Goal: Task Accomplishment & Management: Complete application form

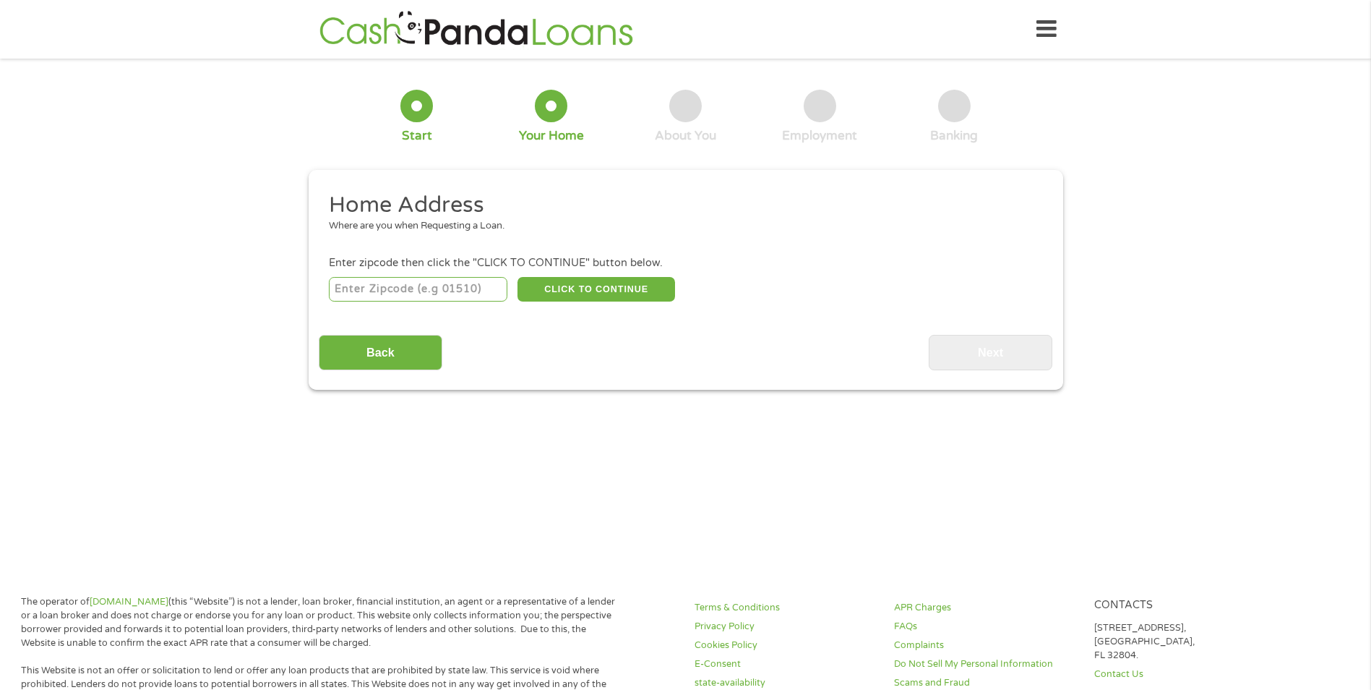
click at [378, 283] on input "number" at bounding box center [418, 289] width 179 height 25
type input "53813"
click at [583, 289] on button "CLICK TO CONTINUE" at bounding box center [597, 289] width 158 height 25
type input "53813"
type input "[GEOGRAPHIC_DATA]"
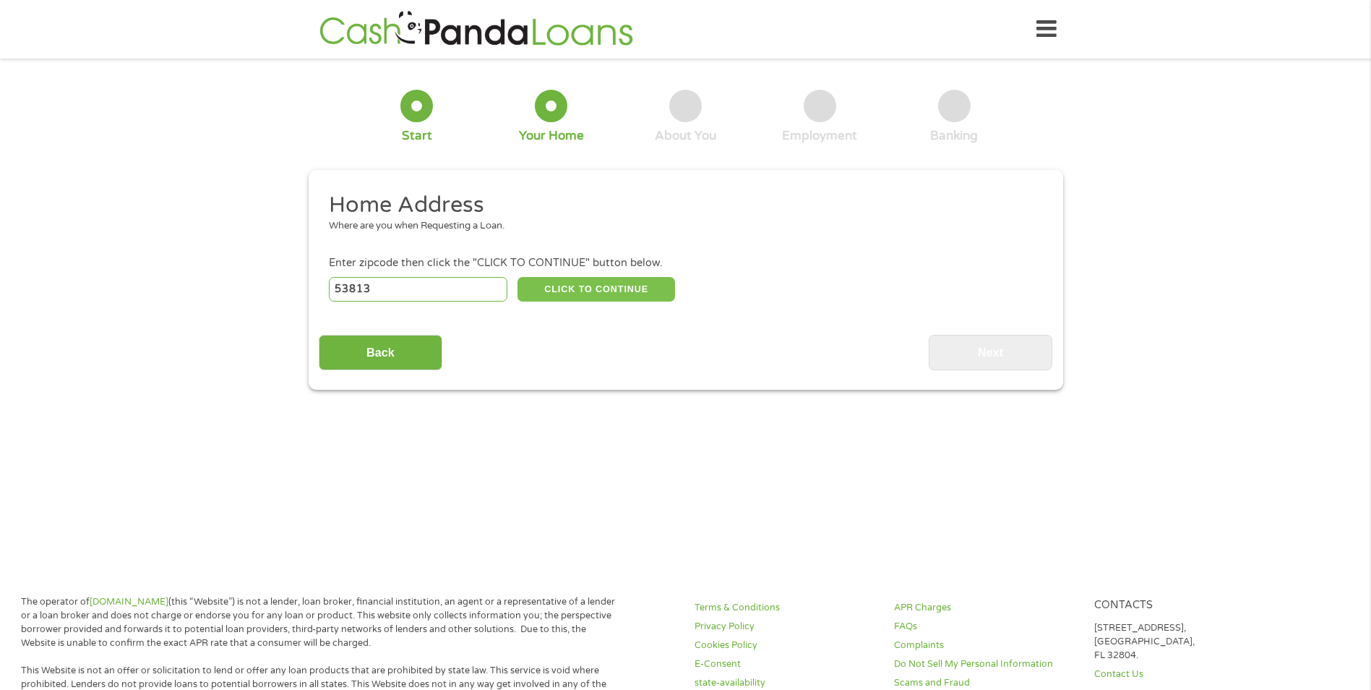
select select "[US_STATE]"
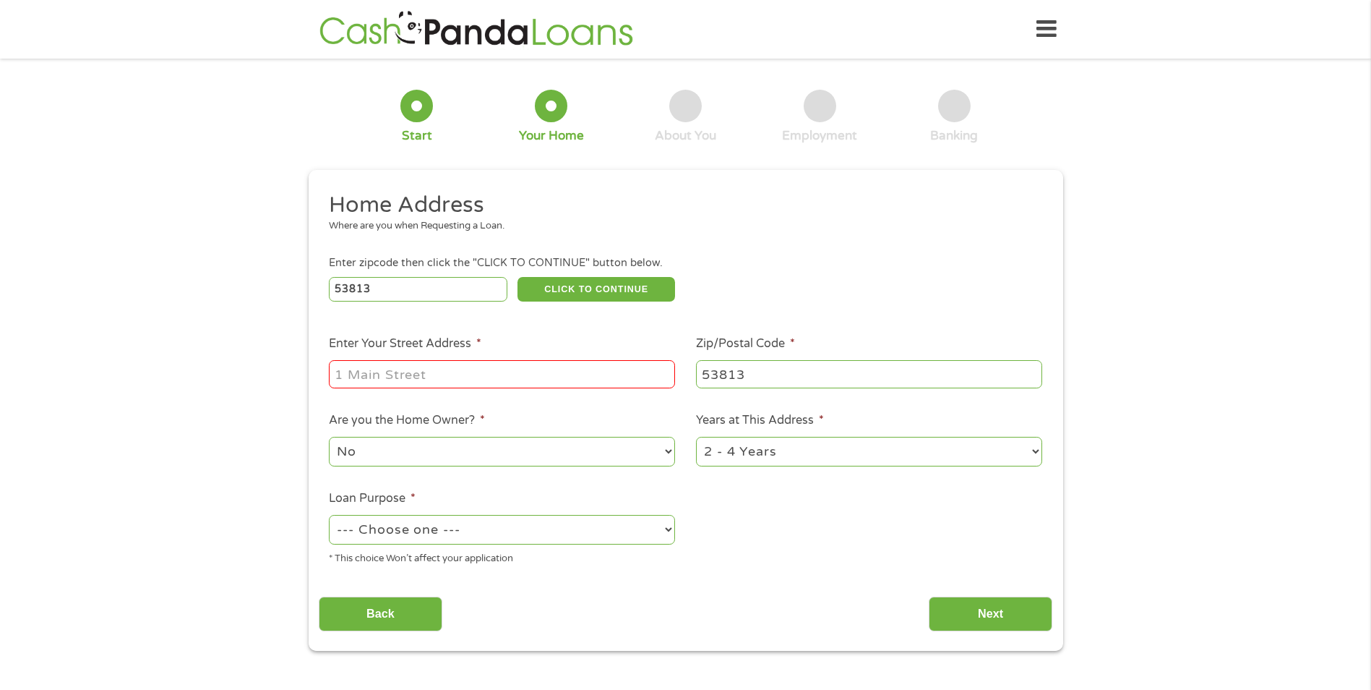
click at [525, 371] on input "Enter Your Street Address *" at bounding box center [502, 373] width 346 height 27
type input "[STREET_ADDRESS][PERSON_NAME]"
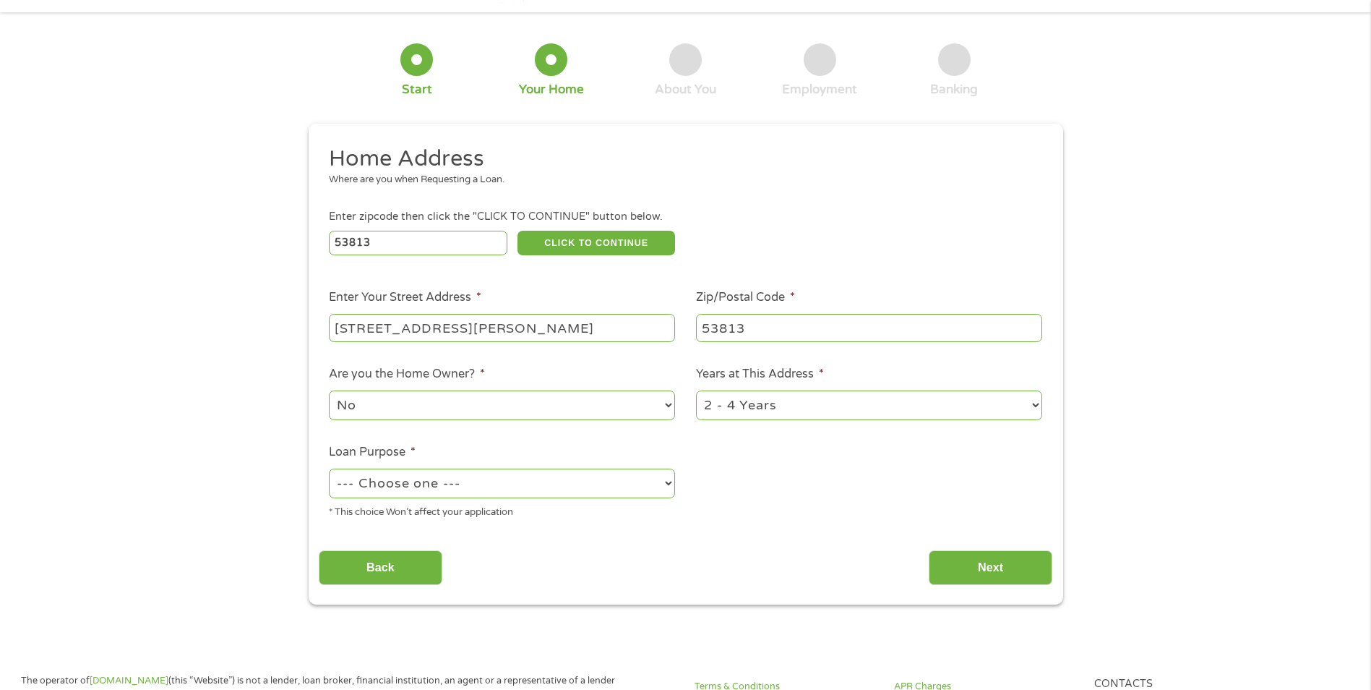
scroll to position [72, 0]
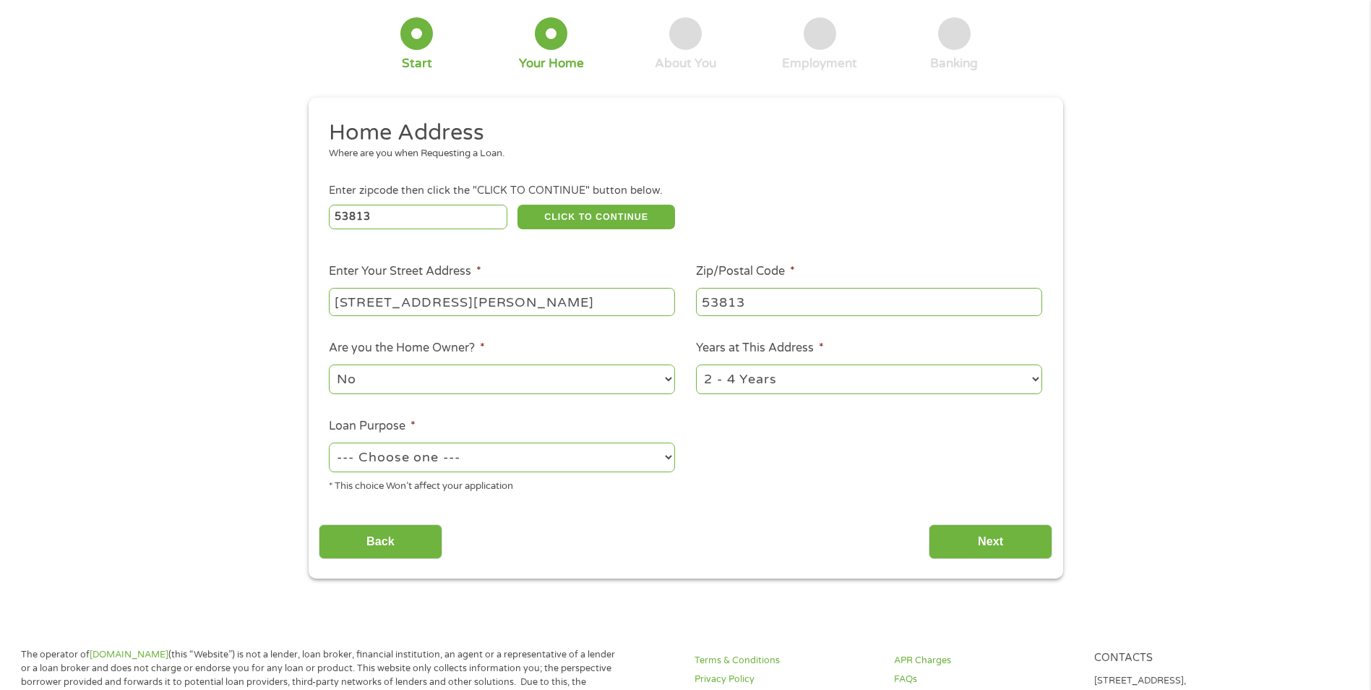
click at [474, 446] on select "--- Choose one --- Pay Bills Debt Consolidation Home Improvement Major Purchase…" at bounding box center [502, 457] width 346 height 30
select select "medicalexpenses"
click at [329, 442] on select "--- Choose one --- Pay Bills Debt Consolidation Home Improvement Major Purchase…" at bounding box center [502, 457] width 346 height 30
click at [952, 535] on input "Next" at bounding box center [991, 541] width 124 height 35
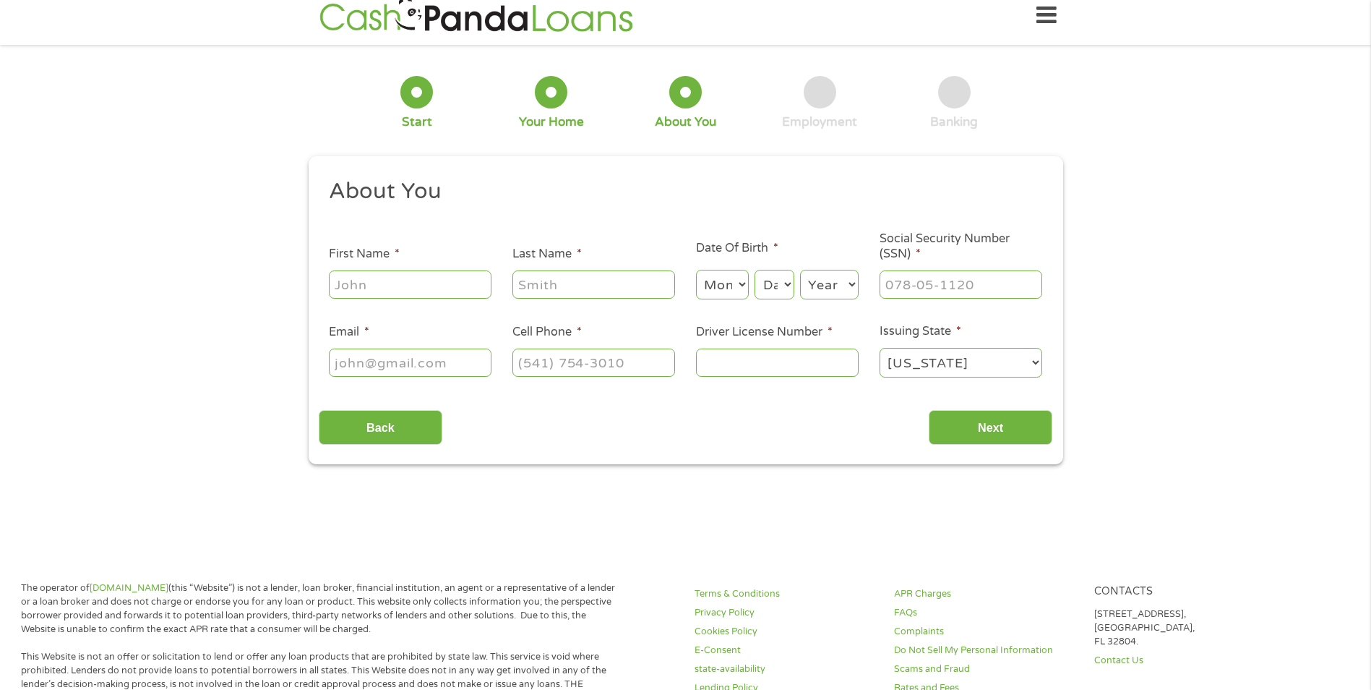
scroll to position [0, 0]
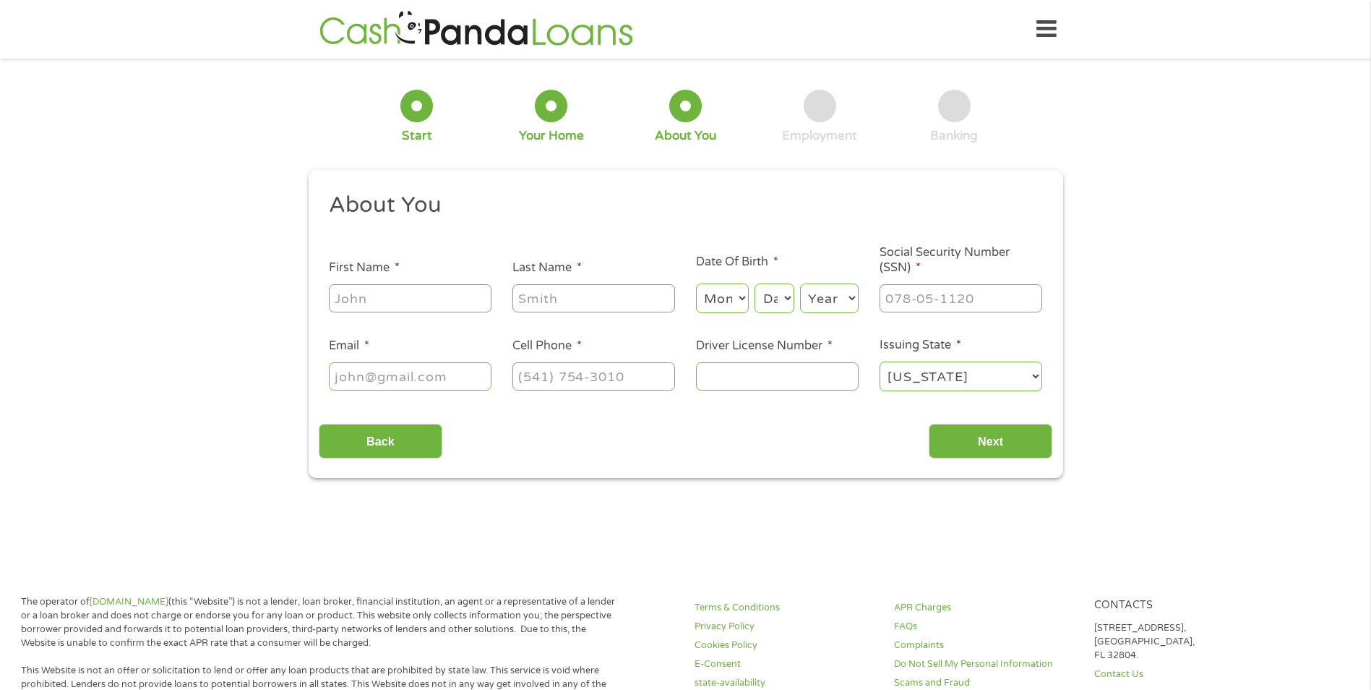
click at [440, 299] on input "First Name *" at bounding box center [410, 297] width 163 height 27
type input "[PERSON_NAME]"
select select "1"
select select "10"
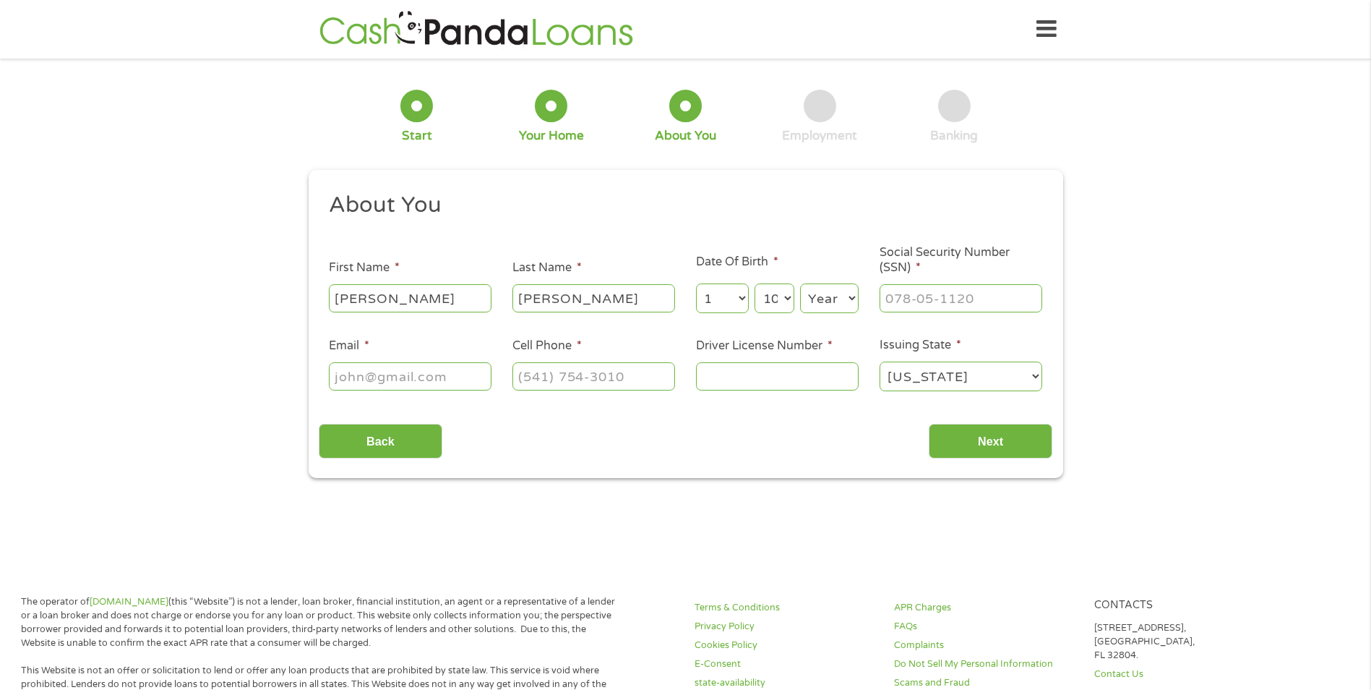
select select "1998"
type input "[EMAIL_ADDRESS][DOMAIN_NAME]"
type input "[PHONE_NUMBER]"
click at [738, 294] on select "Month 1 2 3 4 5 6 7 8 9 10 11 12" at bounding box center [722, 298] width 53 height 30
select select "6"
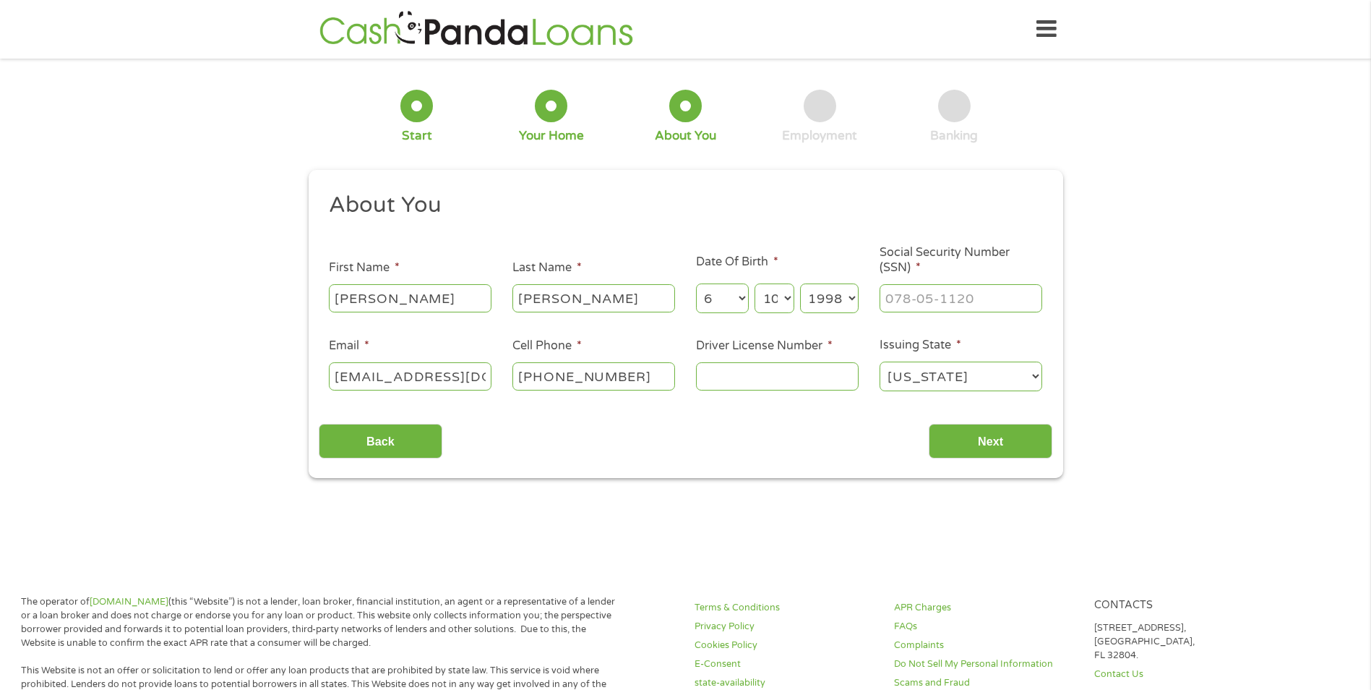
click at [696, 283] on select "Month 1 2 3 4 5 6 7 8 9 10 11 12" at bounding box center [722, 298] width 53 height 30
click at [776, 311] on select "Day 1 2 3 4 5 6 7 8 9 10 11 12 13 14 15 16 17 18 19 20 21 22 23 24 25 26 27 28 …" at bounding box center [774, 298] width 39 height 30
select select "4"
click at [755, 283] on select "Day 1 2 3 4 5 6 7 8 9 10 11 12 13 14 15 16 17 18 19 20 21 22 23 24 25 26 27 28 …" at bounding box center [774, 298] width 39 height 30
click at [815, 309] on select "Year [DATE] 2006 2005 2004 2003 2002 2001 2000 1999 1998 1997 1996 1995 1994 19…" at bounding box center [829, 298] width 59 height 30
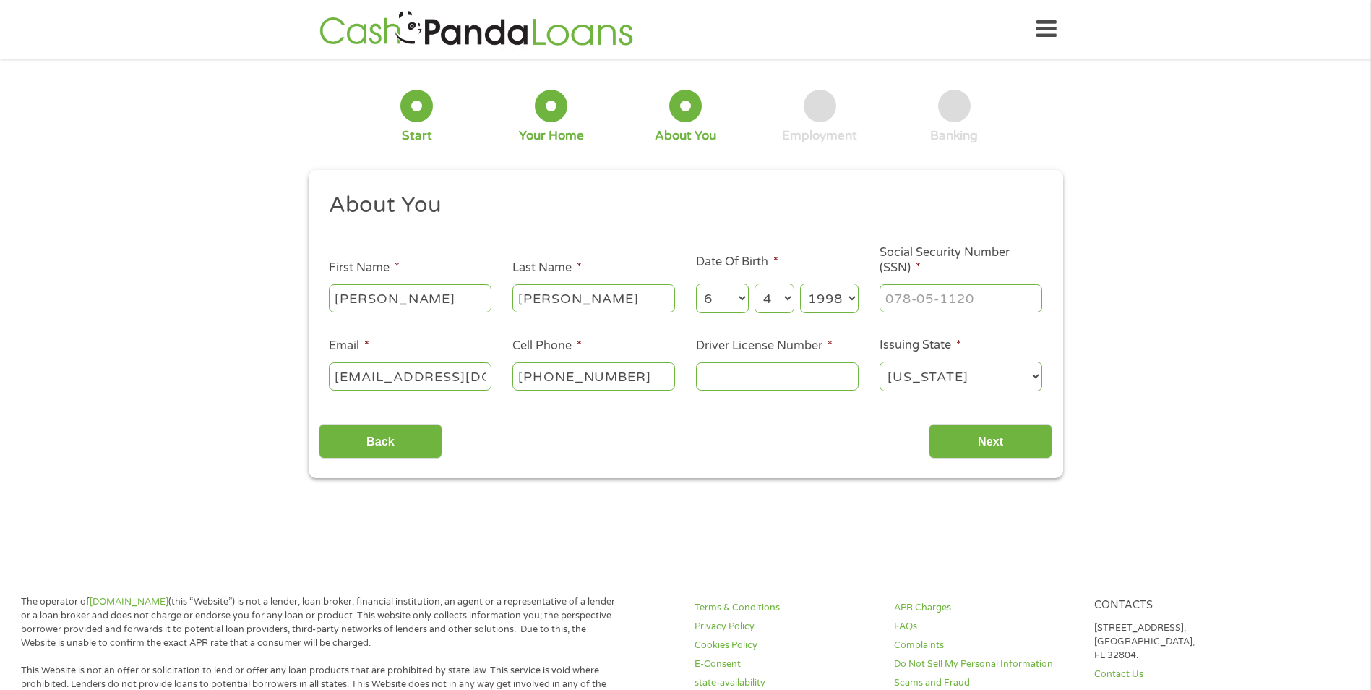
select select "1996"
click at [800, 283] on select "Year [DATE] 2006 2005 2004 2003 2002 2001 2000 1999 1998 1997 1996 1995 1994 19…" at bounding box center [829, 298] width 59 height 30
click at [936, 299] on input "___-__-____" at bounding box center [961, 297] width 163 height 27
type input "394-15-3827"
type input "[PHONE_NUMBER]"
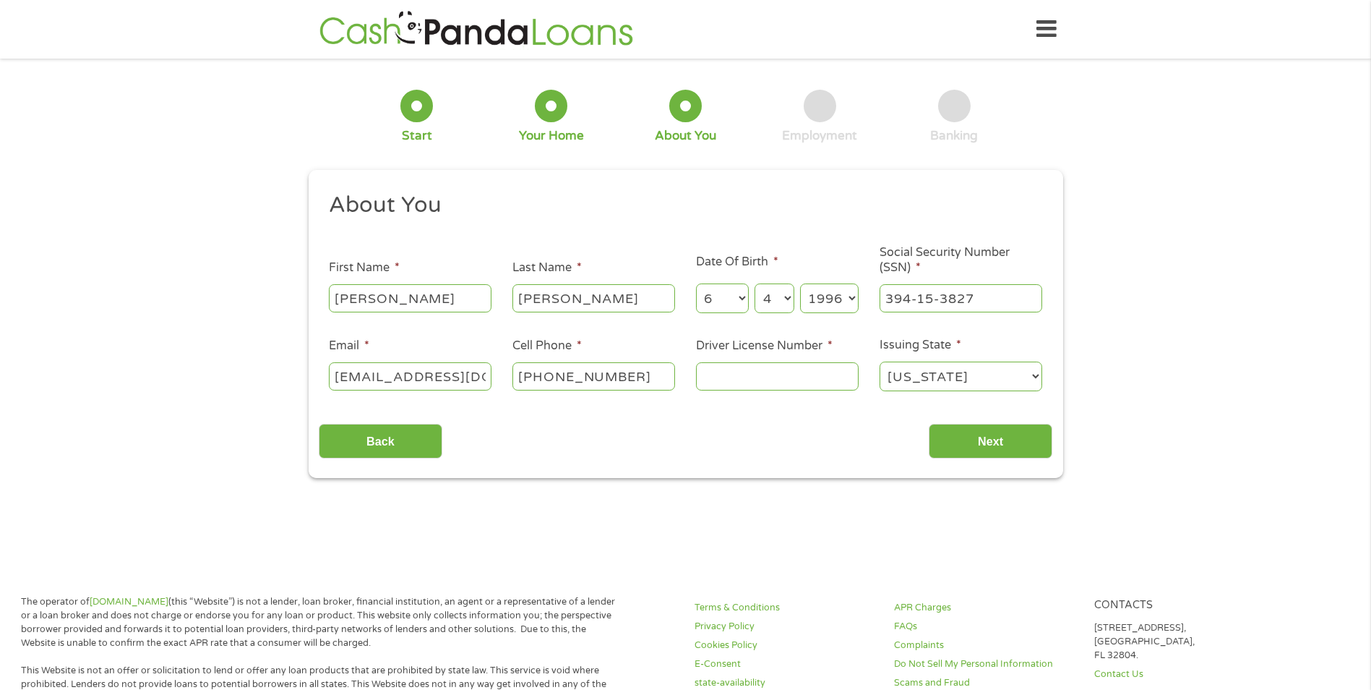
click at [763, 377] on input "Driver License Number *" at bounding box center [777, 375] width 163 height 27
type input "b6341619620402"
click at [993, 429] on input "Next" at bounding box center [991, 441] width 124 height 35
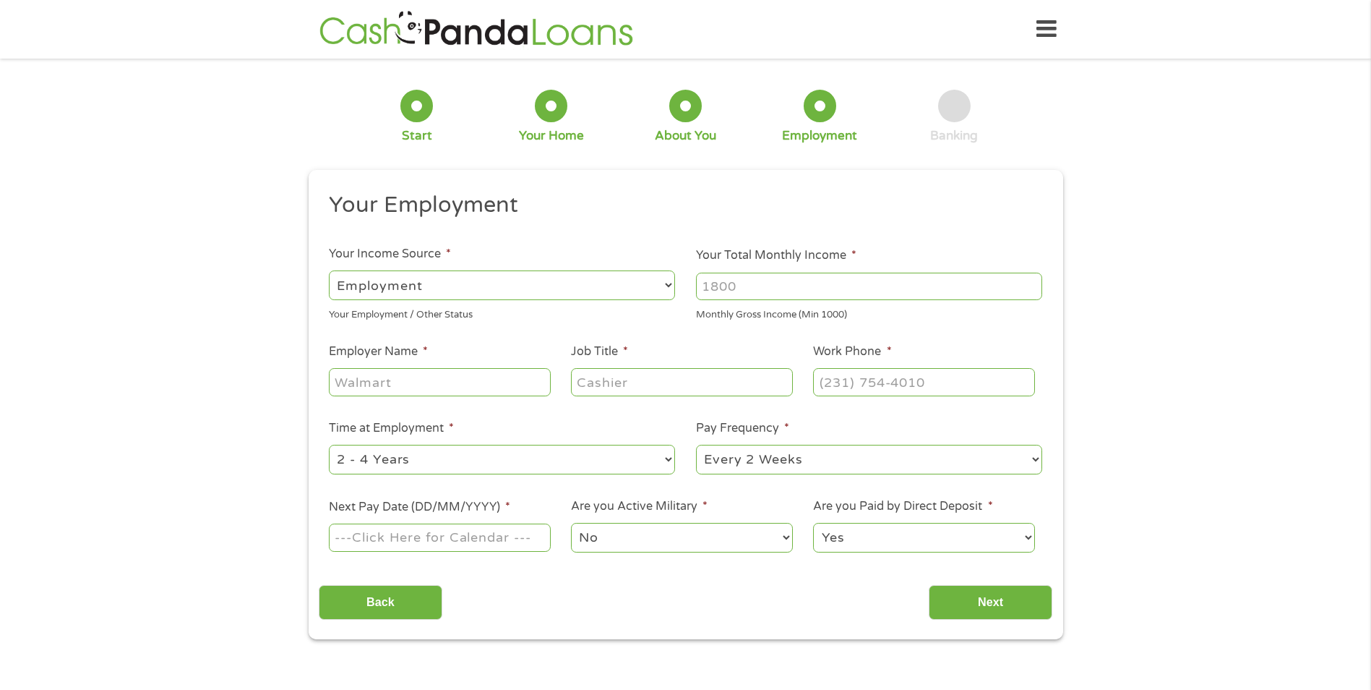
scroll to position [6, 6]
click at [714, 281] on input "Your Total Monthly Income *" at bounding box center [869, 286] width 346 height 27
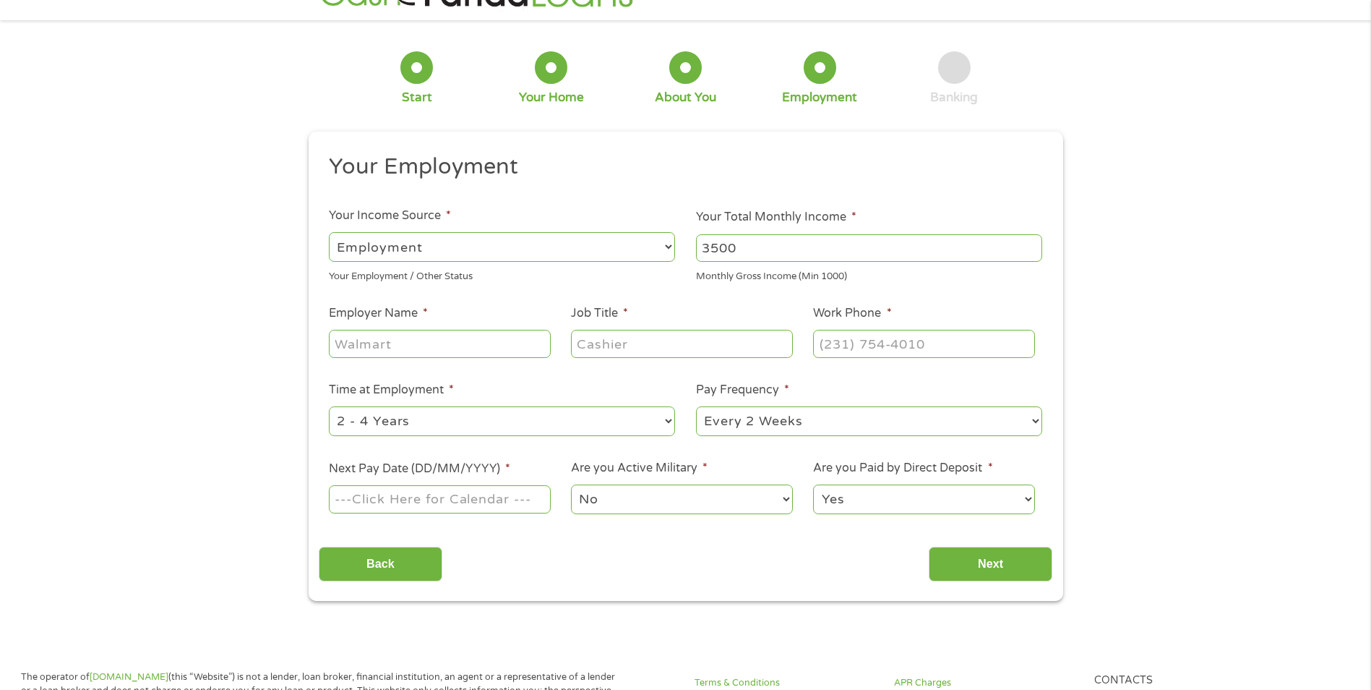
scroll to position [72, 0]
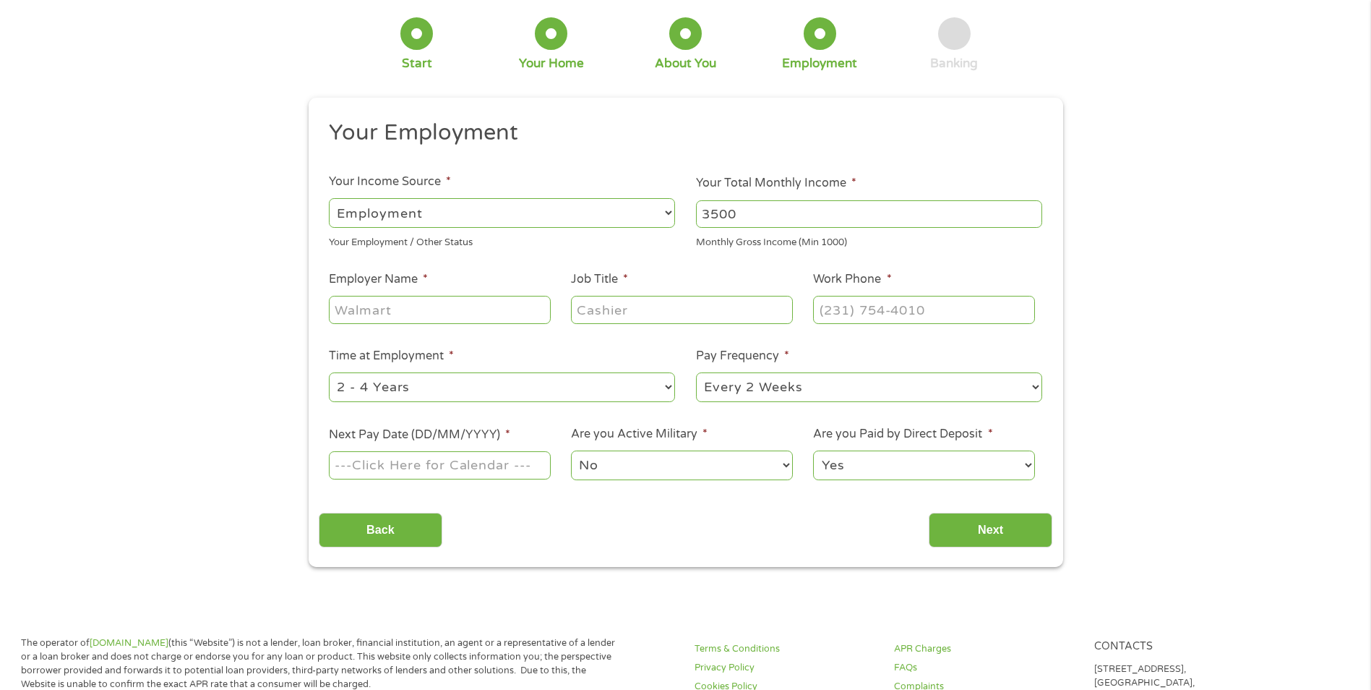
type input "3500"
click at [449, 291] on li "Employer Name *" at bounding box center [440, 298] width 242 height 56
click at [453, 306] on input "Employer Name *" at bounding box center [439, 309] width 221 height 27
type input "[PERSON_NAME] volkswagen"
type input "lube tech"
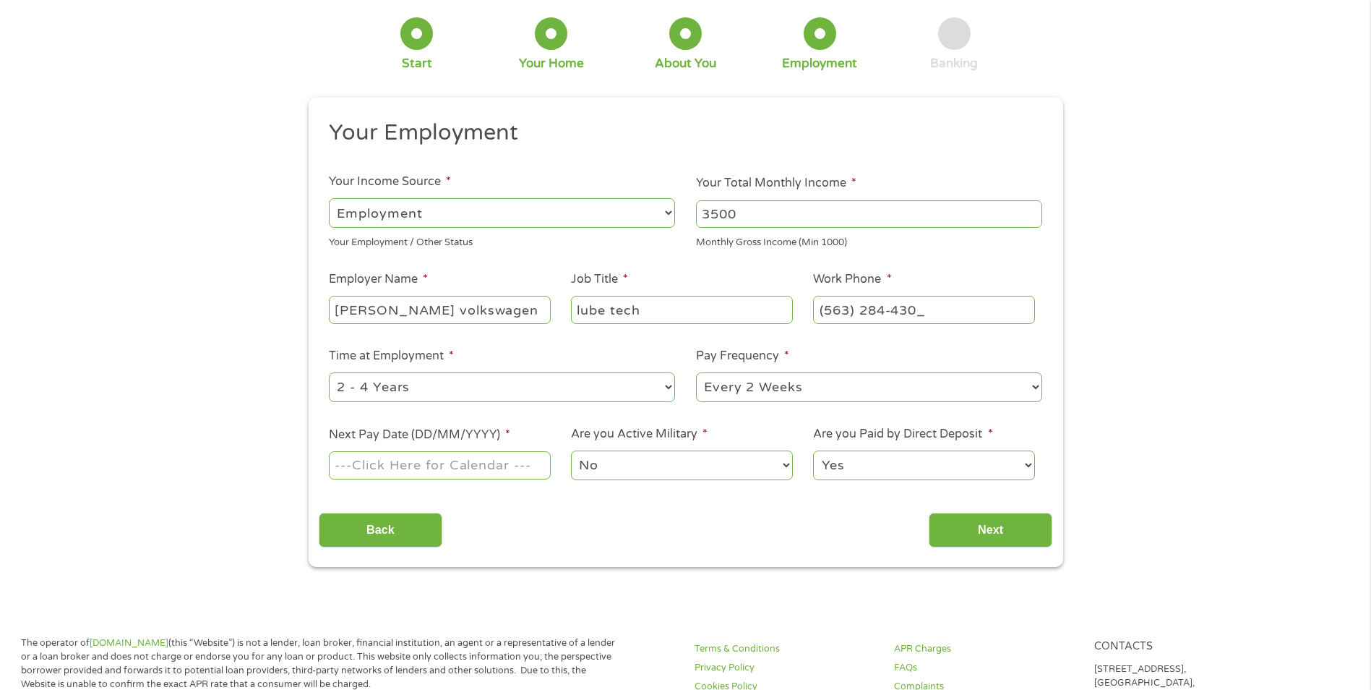
type input "[PHONE_NUMBER]"
click at [733, 380] on select "--- Choose one --- Every 2 Weeks Every Week Monthly Semi-Monthly" at bounding box center [869, 387] width 346 height 30
select select "weekly"
click at [696, 372] on select "--- Choose one --- Every 2 Weeks Every Week Monthly Semi-Monthly" at bounding box center [869, 387] width 346 height 30
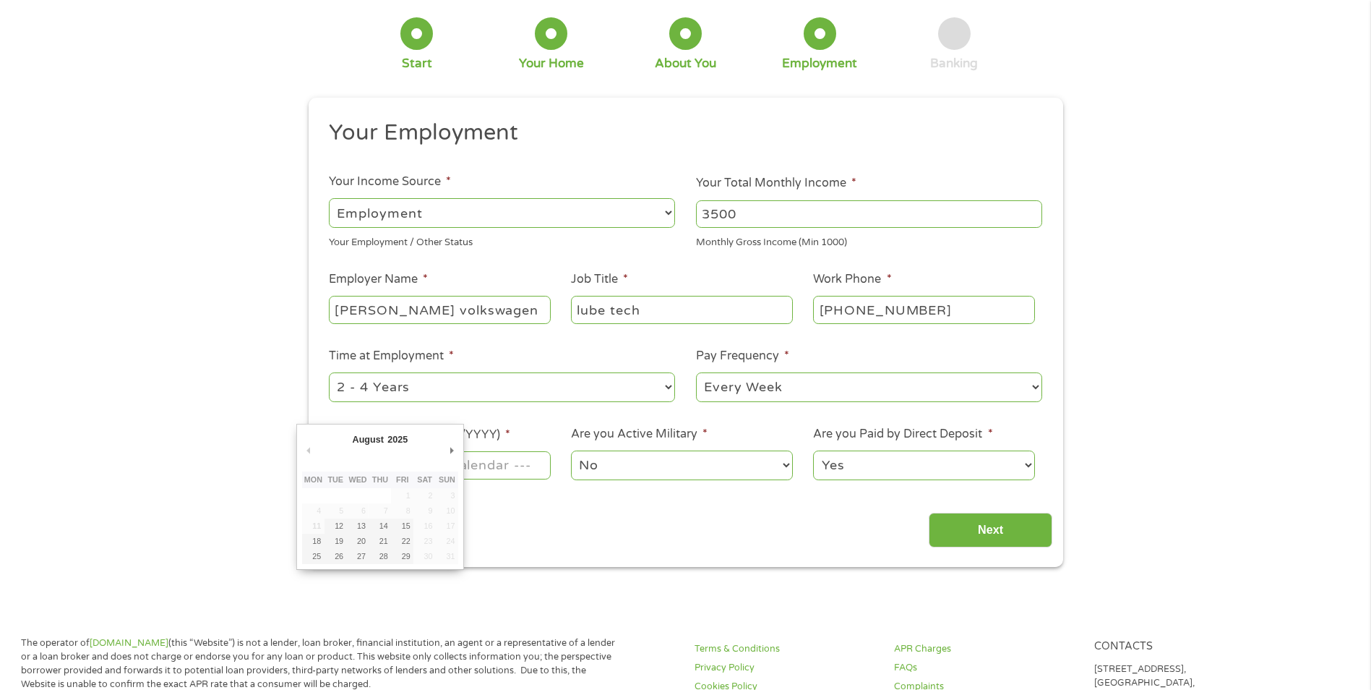
click at [477, 461] on input "Next Pay Date (DD/MM/YYYY) *" at bounding box center [439, 464] width 221 height 27
click at [550, 503] on div "Back Next" at bounding box center [686, 525] width 734 height 46
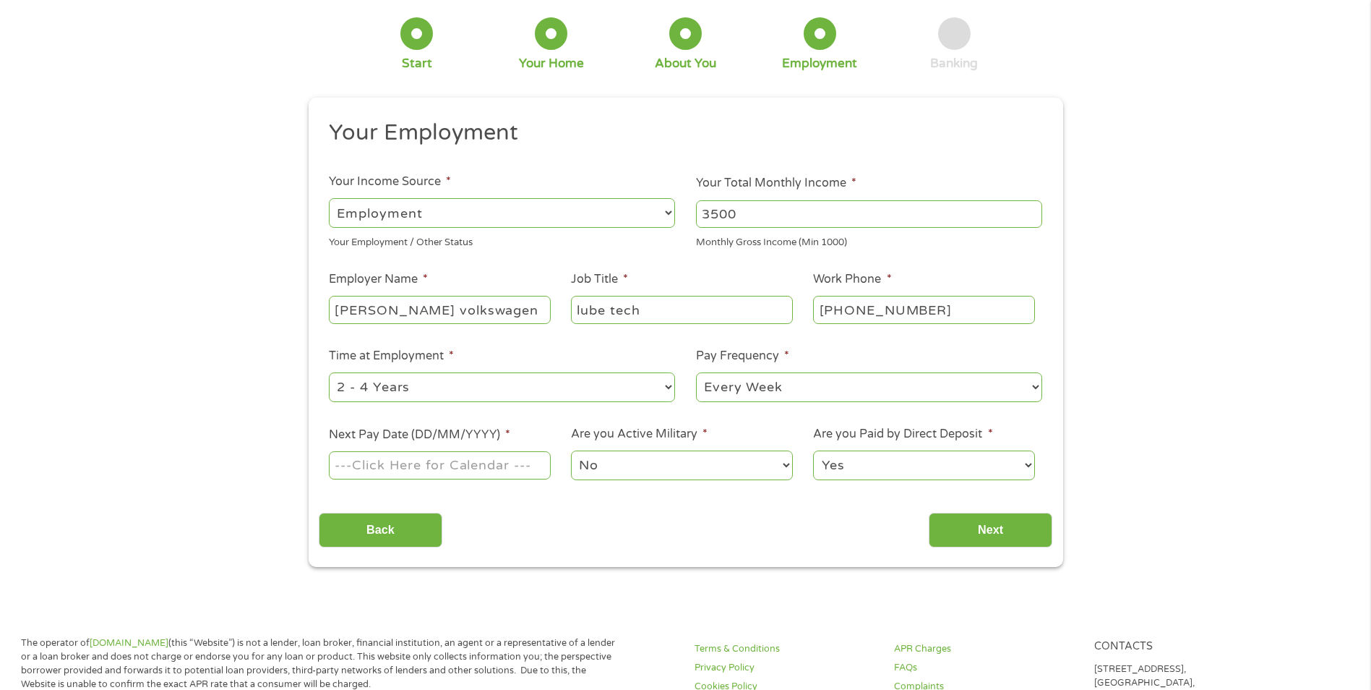
click at [511, 468] on input "Next Pay Date (DD/MM/YYYY) *" at bounding box center [439, 464] width 221 height 27
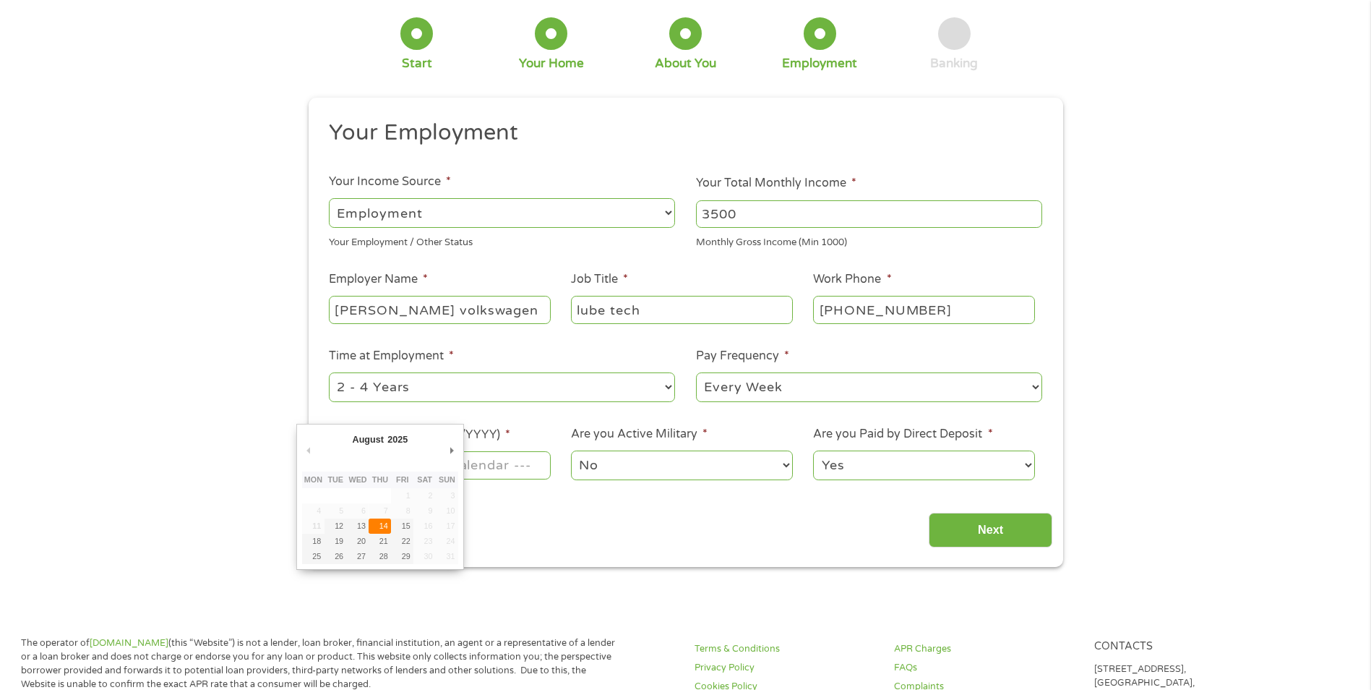
type input "[DATE]"
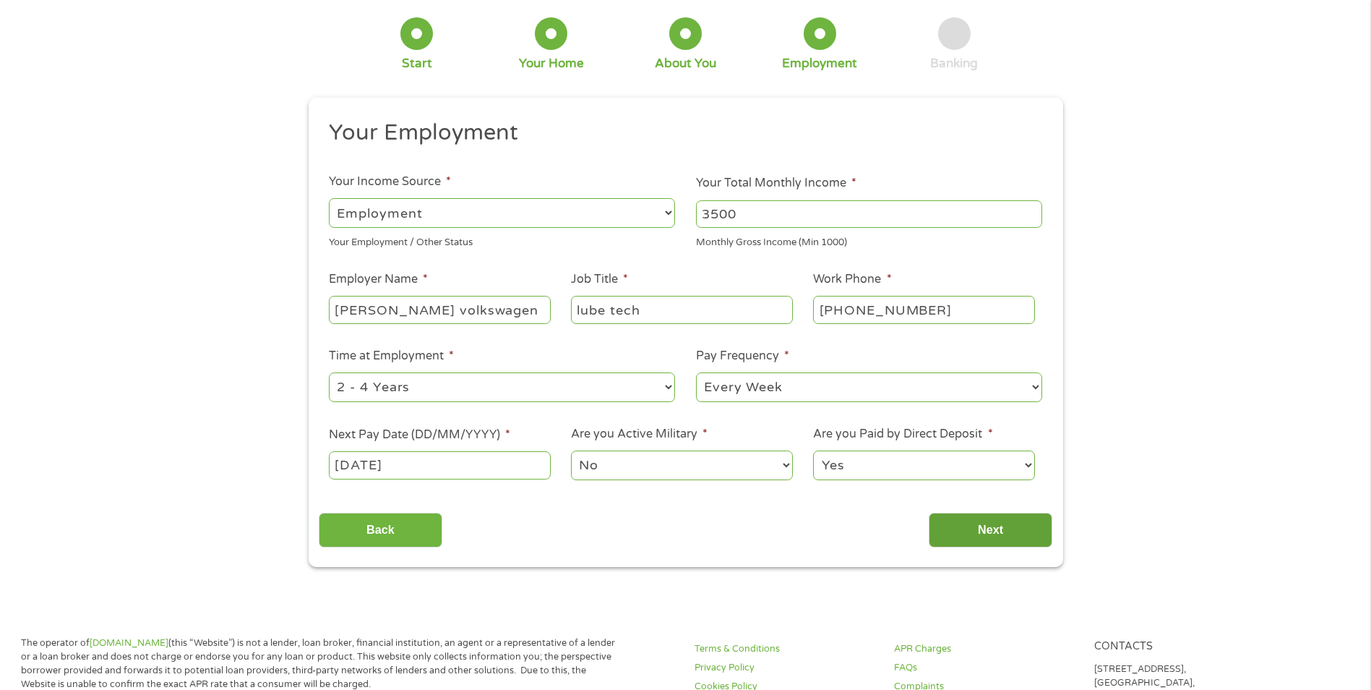
click at [962, 517] on input "Next" at bounding box center [991, 530] width 124 height 35
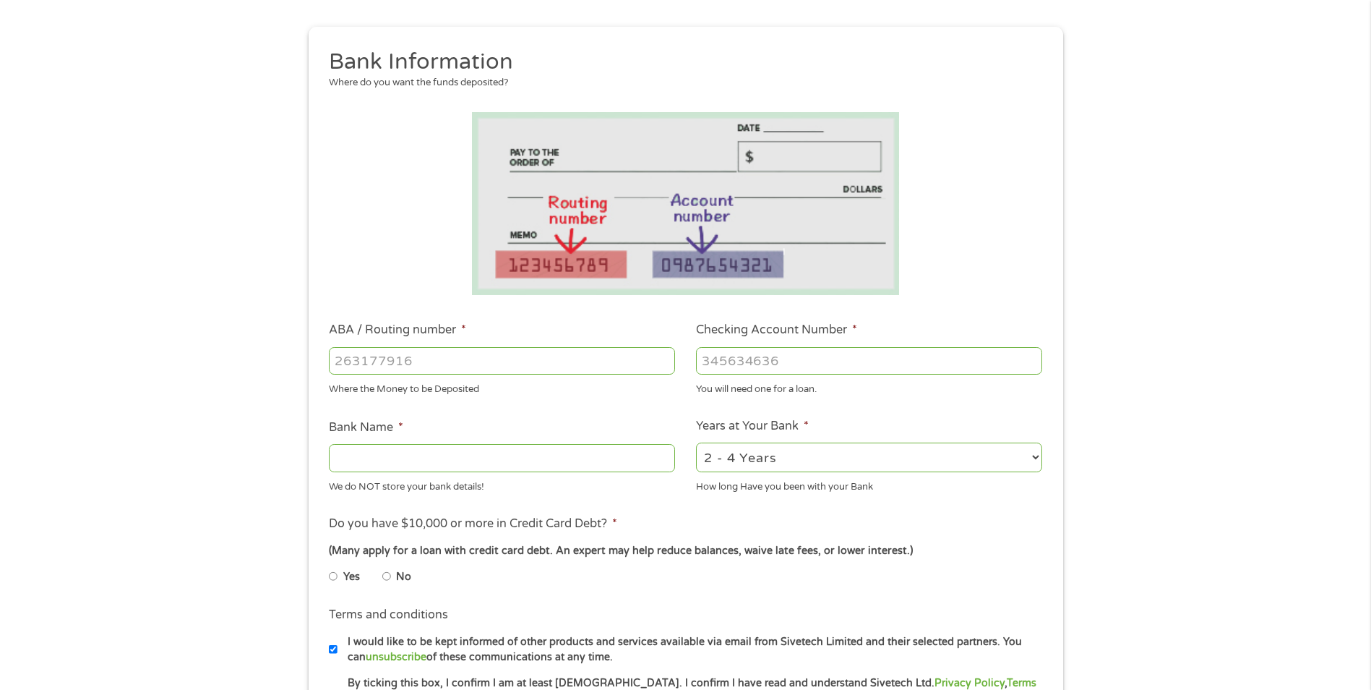
scroll to position [217, 0]
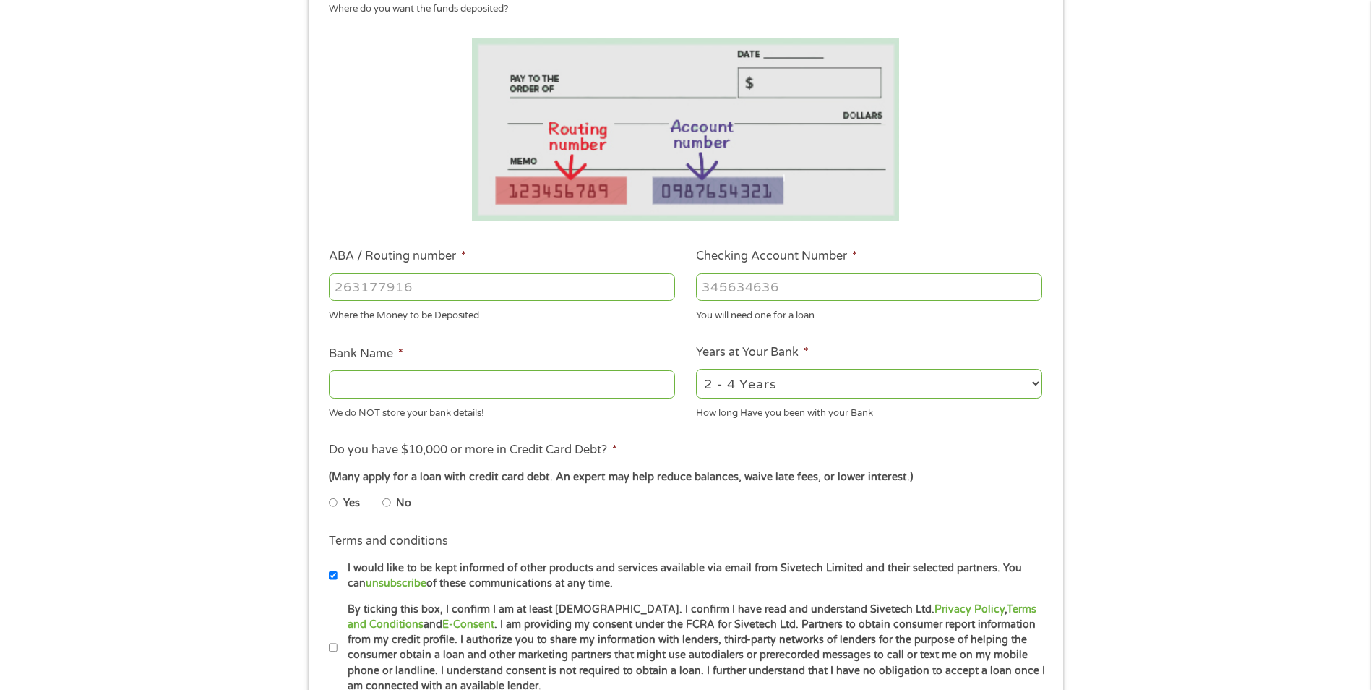
click at [426, 283] on input "ABA / Routing number *" at bounding box center [502, 286] width 346 height 27
type input "031100649"
type input "DISCOVER BANK"
type input "031100649"
click at [741, 286] on input "Checking Account Number *" at bounding box center [869, 286] width 346 height 27
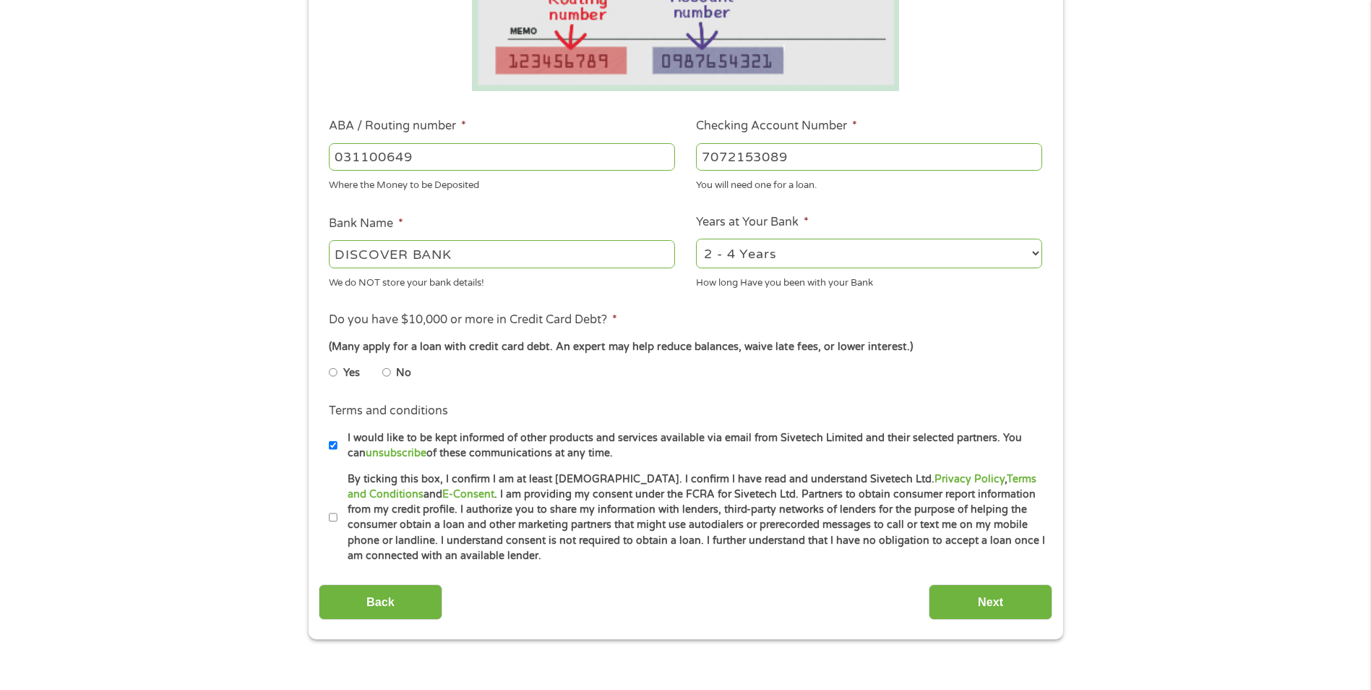
scroll to position [361, 0]
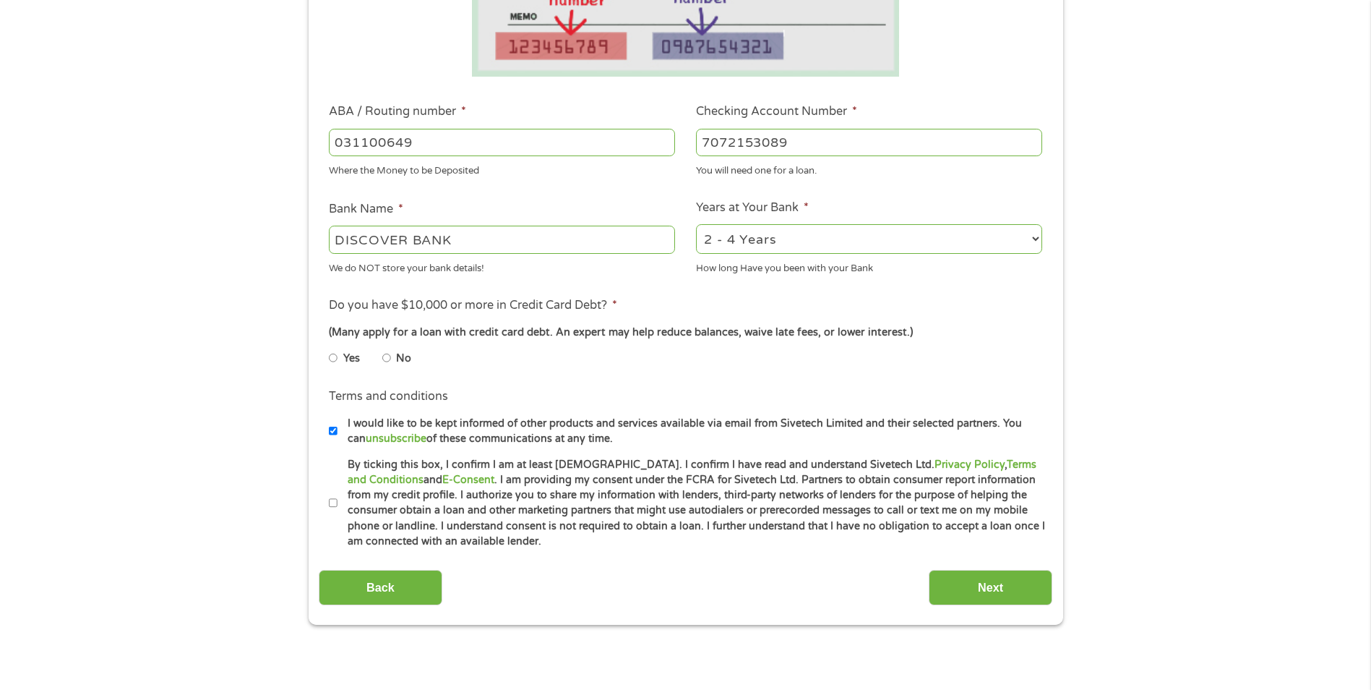
type input "7072153089"
click at [398, 357] on label "No" at bounding box center [403, 359] width 15 height 16
click at [391, 357] on input "No" at bounding box center [386, 357] width 9 height 23
radio input "true"
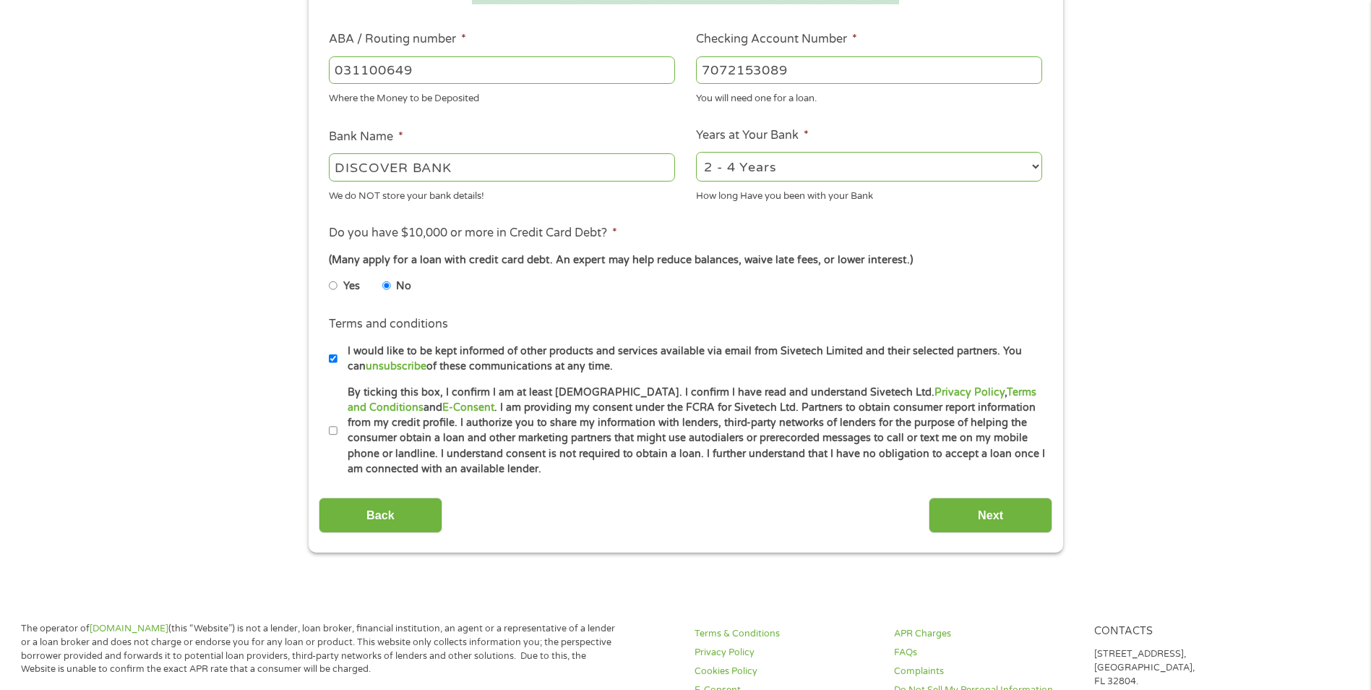
click at [332, 432] on input "By ticking this box, I confirm I am at least [DEMOGRAPHIC_DATA]. I confirm I ha…" at bounding box center [333, 430] width 9 height 23
checkbox input "true"
click at [926, 508] on div "Back Next" at bounding box center [686, 510] width 734 height 46
click at [951, 515] on input "Next" at bounding box center [991, 514] width 124 height 35
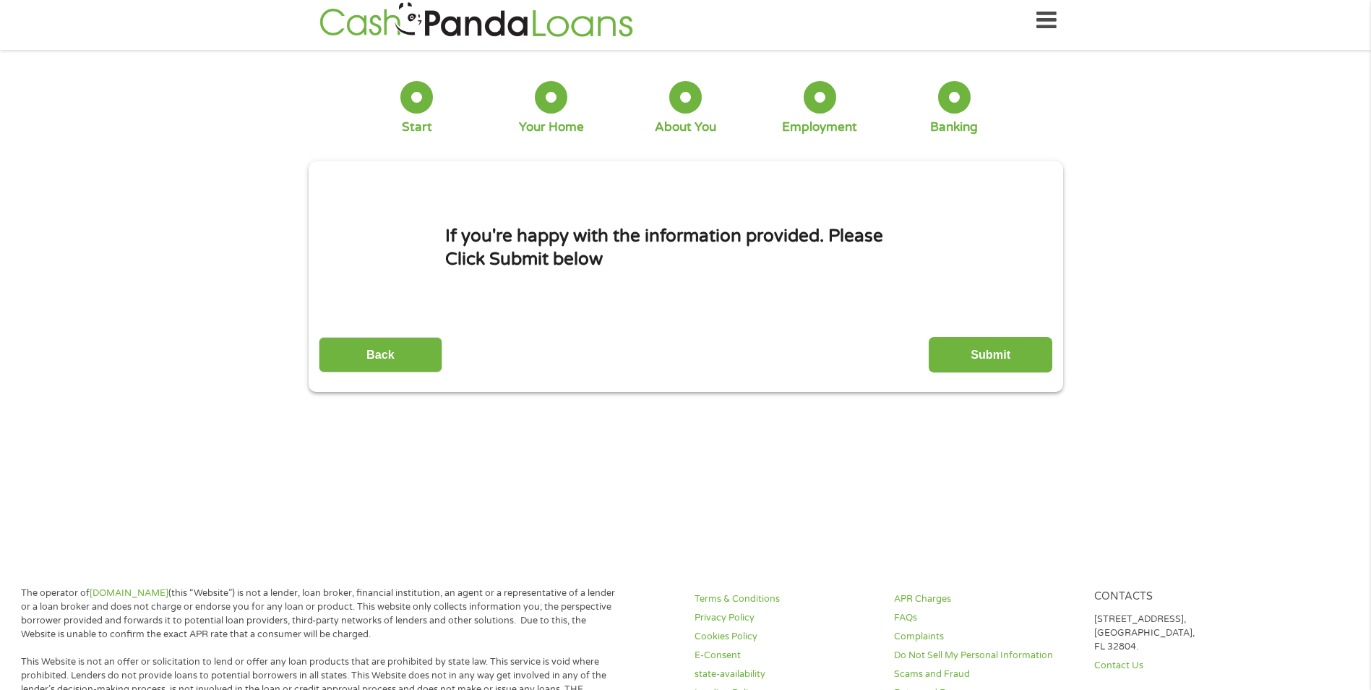
scroll to position [0, 0]
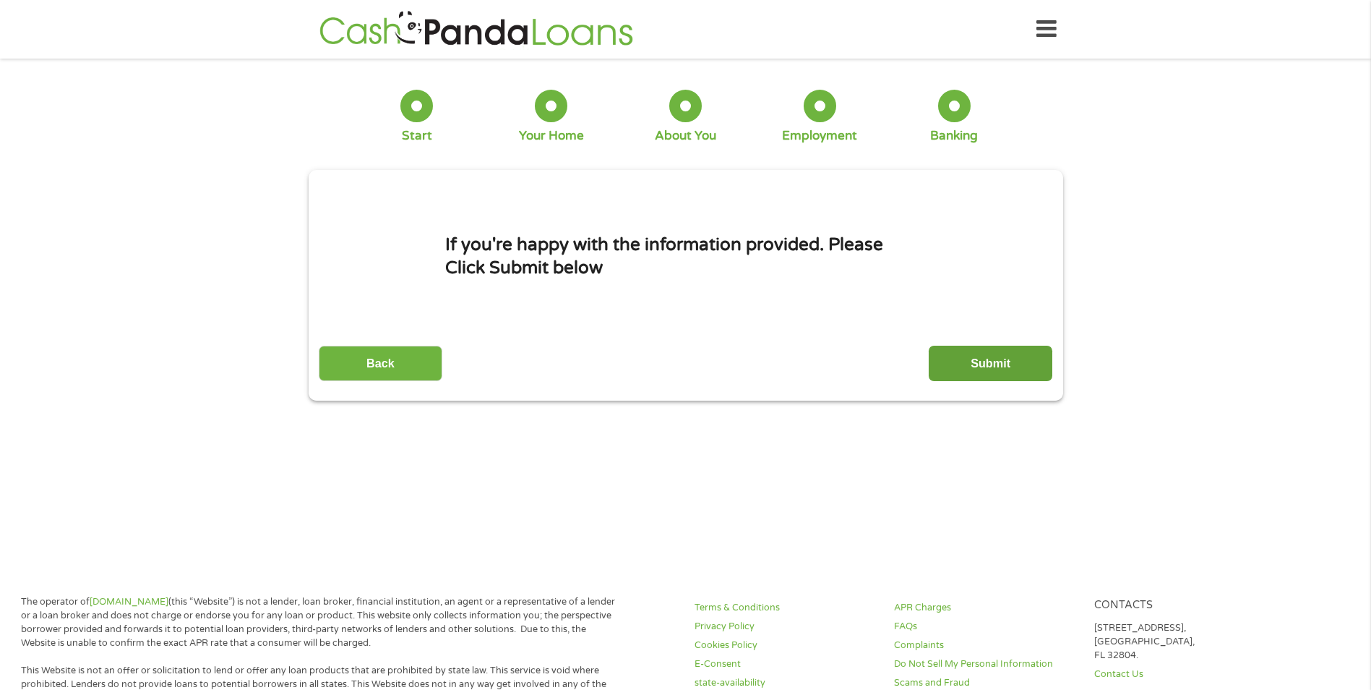
click at [976, 362] on input "Submit" at bounding box center [991, 363] width 124 height 35
